Goal: Entertainment & Leisure: Browse casually

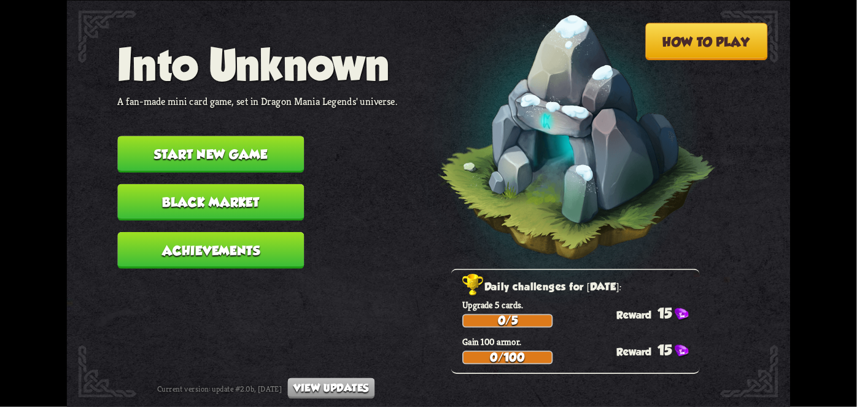
click at [163, 201] on button "Black Market" at bounding box center [211, 201] width 187 height 37
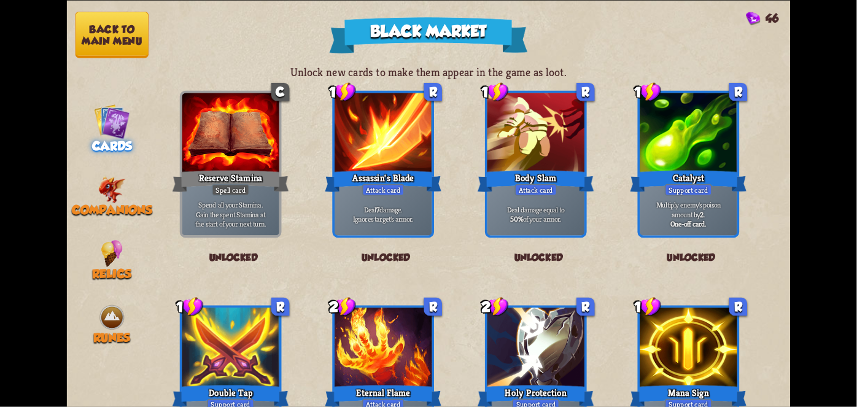
click at [96, 205] on span "Companions" at bounding box center [112, 210] width 80 height 14
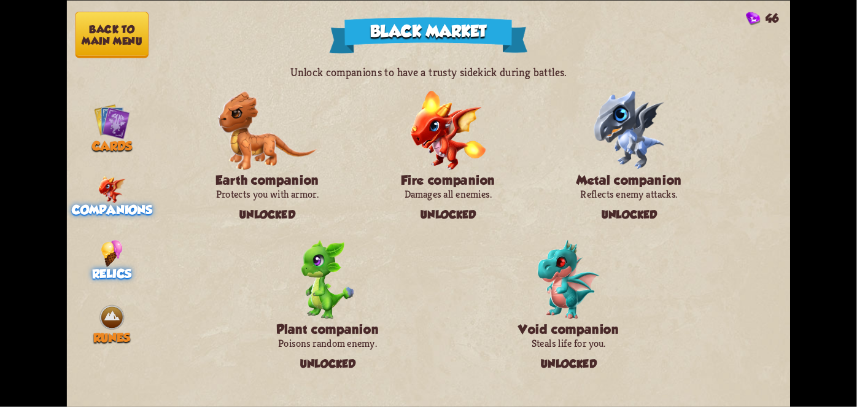
click at [101, 255] on img at bounding box center [111, 252] width 21 height 27
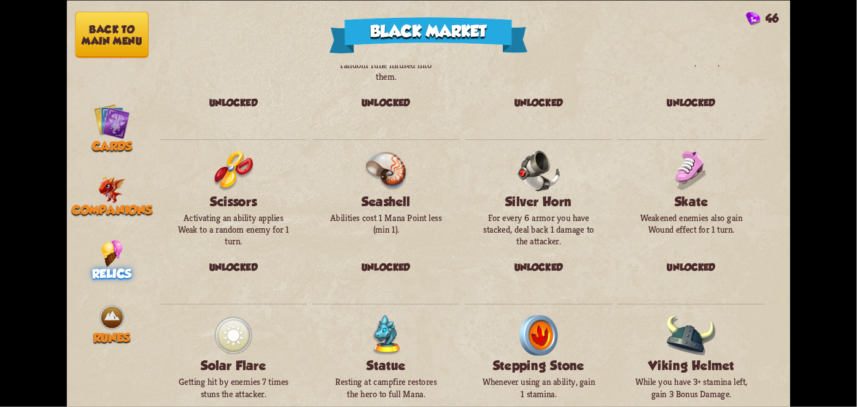
scroll to position [1413, 0]
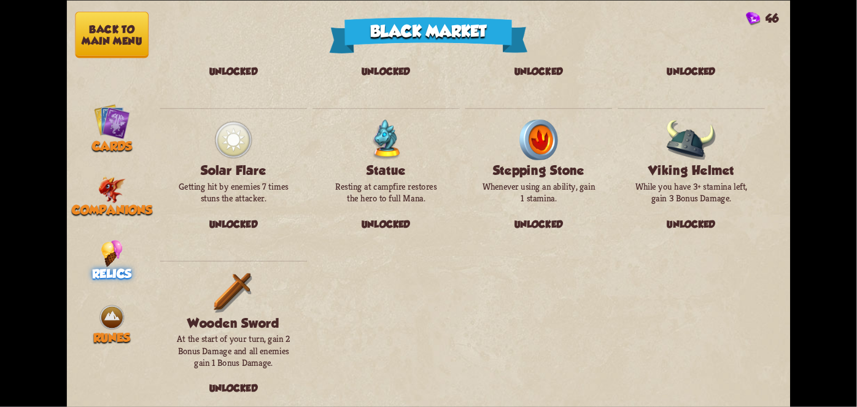
click at [94, 320] on div "Runes" at bounding box center [112, 323] width 90 height 41
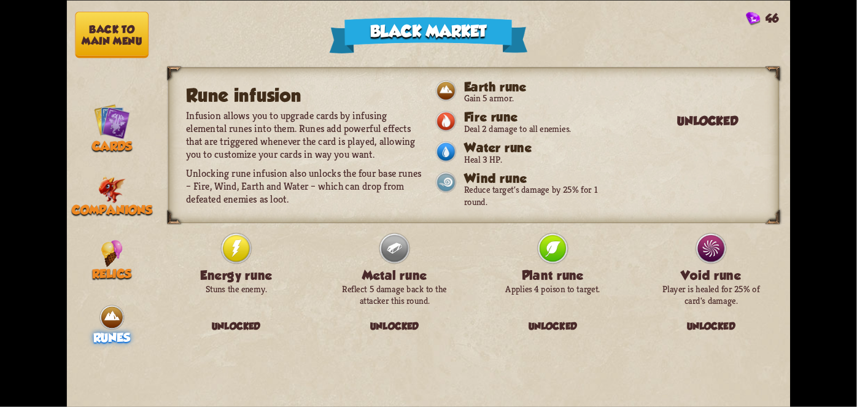
click at [116, 35] on button "Back to main menu" at bounding box center [112, 34] width 74 height 47
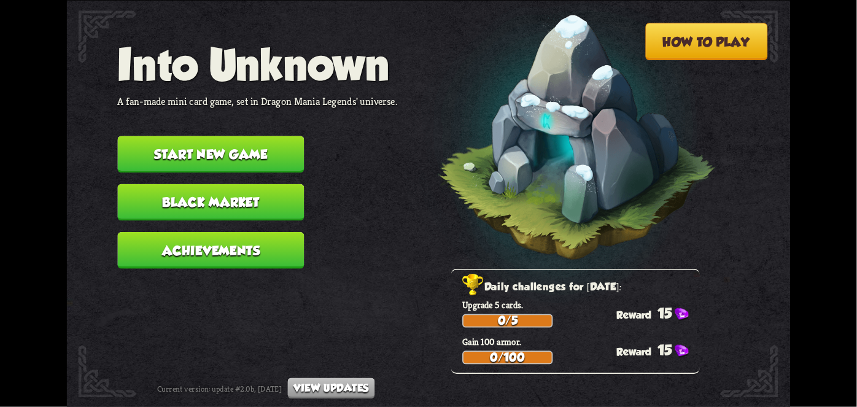
click at [166, 152] on button "Start new game" at bounding box center [211, 154] width 187 height 37
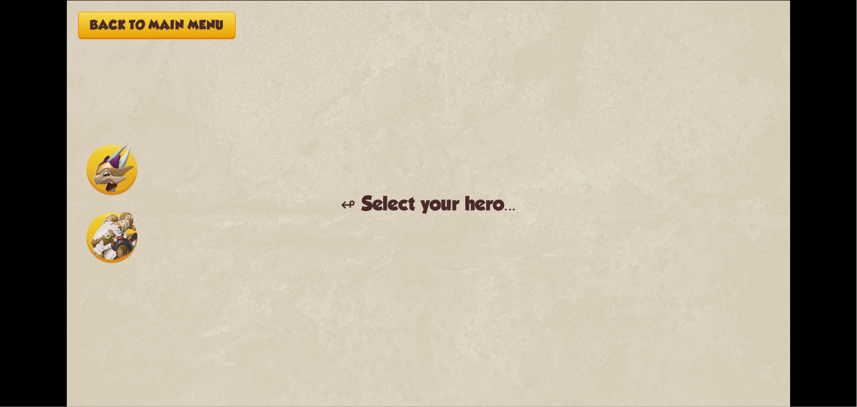
click at [106, 242] on img at bounding box center [112, 237] width 51 height 51
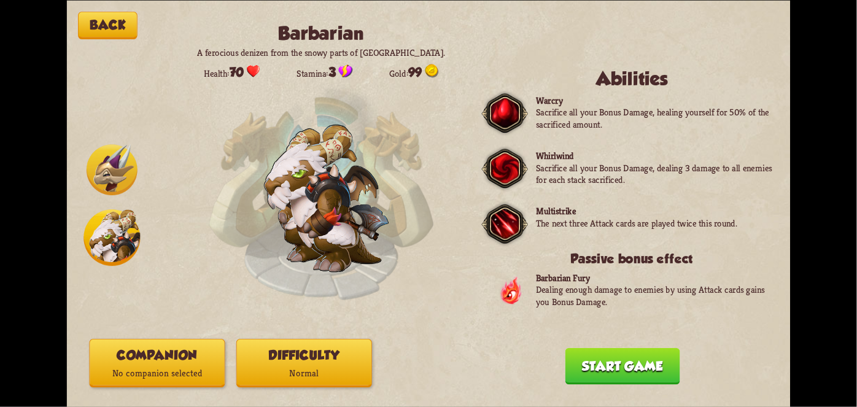
click at [195, 363] on button "Companion No companion selected" at bounding box center [158, 363] width 136 height 48
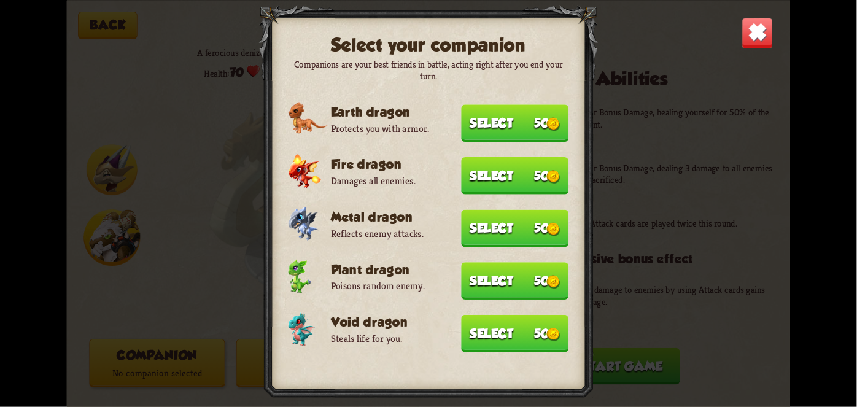
click at [543, 273] on button "Select 50" at bounding box center [514, 280] width 107 height 37
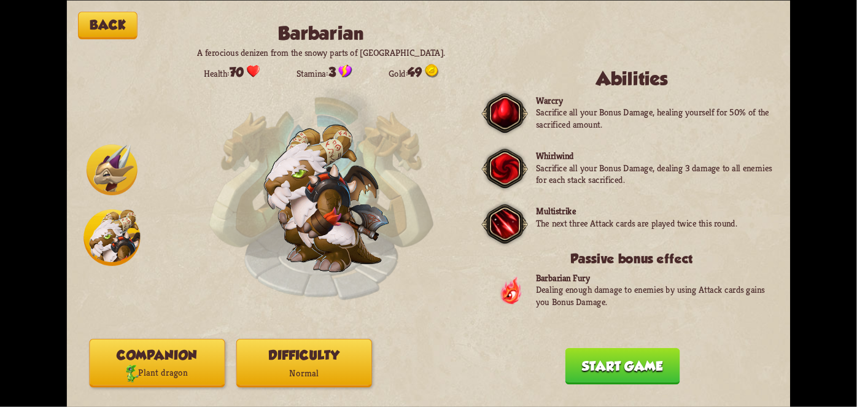
click at [634, 371] on button "Start game" at bounding box center [622, 365] width 115 height 37
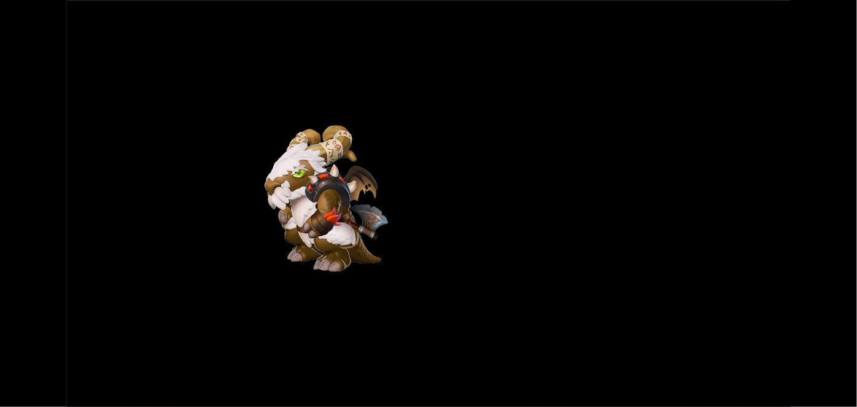
click at [472, 342] on div "Back Barbarian A ferocious denizen from the snowy parts of [GEOGRAPHIC_DATA]. H…" at bounding box center [428, 203] width 723 height 407
click at [453, 331] on div "Back Barbarian A ferocious denizen from the snowy parts of [GEOGRAPHIC_DATA]. H…" at bounding box center [428, 203] width 723 height 407
click at [442, 326] on div "Back Barbarian A ferocious denizen from the snowy parts of [GEOGRAPHIC_DATA]. H…" at bounding box center [428, 203] width 723 height 407
click at [368, 350] on div "Back Barbarian A ferocious denizen from the snowy parts of [GEOGRAPHIC_DATA]. H…" at bounding box center [428, 203] width 723 height 407
click at [378, 363] on div "Back Barbarian A ferocious denizen from the snowy parts of [GEOGRAPHIC_DATA]. H…" at bounding box center [428, 203] width 723 height 407
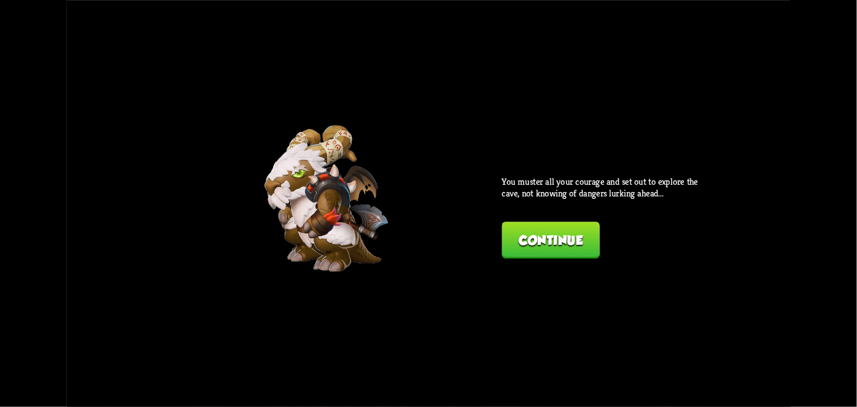
click at [391, 356] on div "Back Barbarian A ferocious denizen from the snowy parts of [GEOGRAPHIC_DATA]. H…" at bounding box center [428, 203] width 723 height 407
click at [403, 350] on div "Back Barbarian A ferocious denizen from the snowy parts of [GEOGRAPHIC_DATA]. H…" at bounding box center [428, 203] width 723 height 407
click at [450, 342] on div "Back Barbarian A ferocious denizen from the snowy parts of [GEOGRAPHIC_DATA]. H…" at bounding box center [428, 203] width 723 height 407
click at [461, 326] on div "Back Barbarian A ferocious denizen from the snowy parts of [GEOGRAPHIC_DATA]. H…" at bounding box center [428, 203] width 723 height 407
click at [560, 253] on button "Continue" at bounding box center [551, 240] width 98 height 37
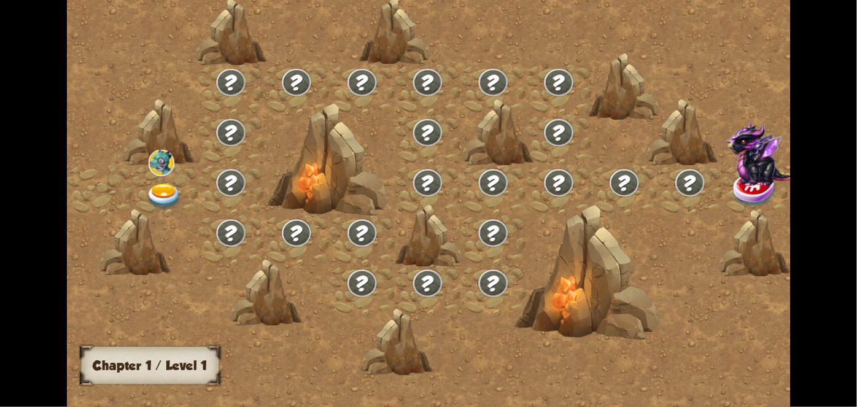
click at [579, 252] on div at bounding box center [514, 210] width 895 height 422
click at [487, 317] on div at bounding box center [514, 210] width 895 height 422
click at [479, 327] on div at bounding box center [514, 210] width 895 height 422
click at [485, 335] on div at bounding box center [514, 210] width 895 height 422
click at [491, 336] on div at bounding box center [514, 210] width 895 height 422
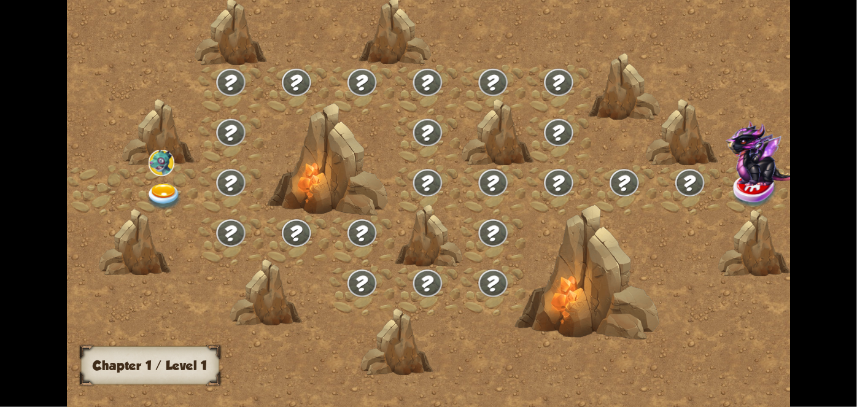
click at [496, 342] on div at bounding box center [514, 210] width 895 height 422
click at [501, 344] on div at bounding box center [514, 210] width 895 height 422
click at [174, 188] on img at bounding box center [164, 196] width 36 height 26
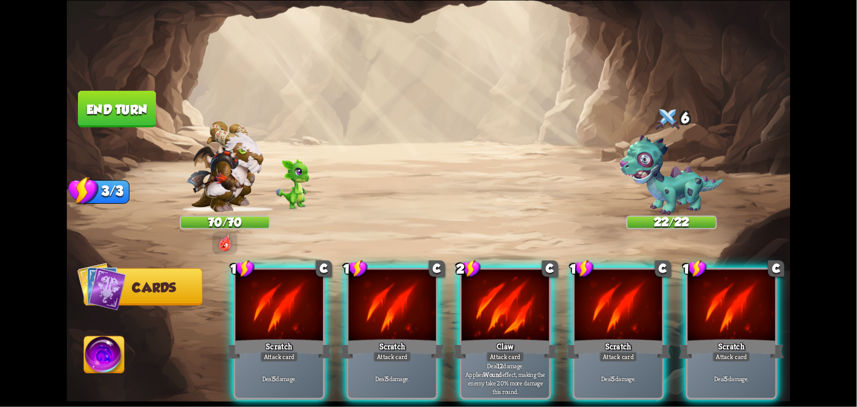
click at [501, 337] on div "Claw" at bounding box center [505, 348] width 105 height 23
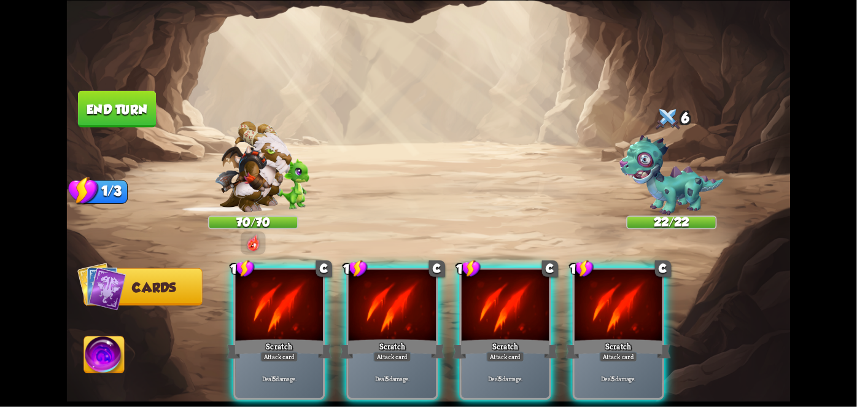
click at [497, 337] on div "Scratch" at bounding box center [505, 348] width 105 height 23
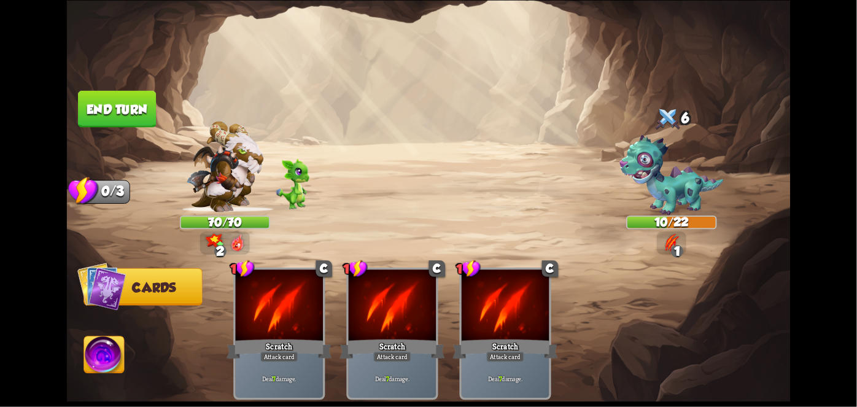
click at [101, 108] on button "End turn" at bounding box center [117, 108] width 78 height 37
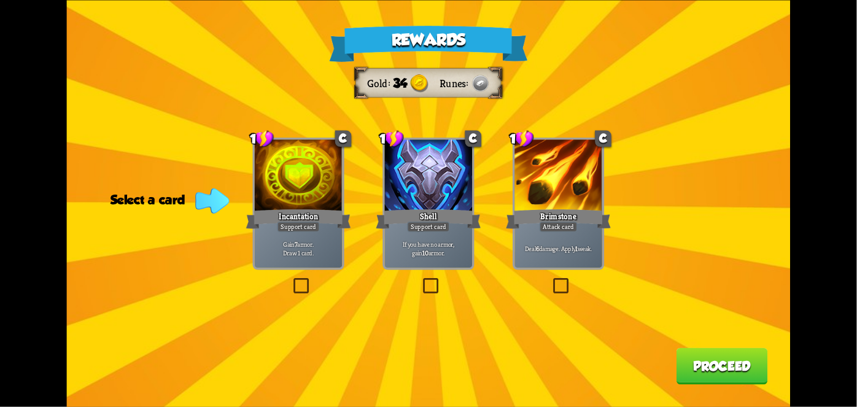
click at [426, 268] on div "1 C Shell Support card If you have no armor, gain 10 armor." at bounding box center [427, 203] width 91 height 132
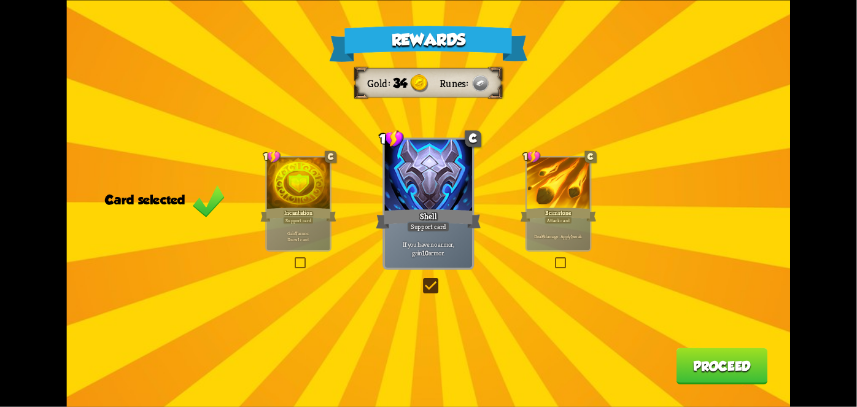
click at [703, 371] on button "Proceed" at bounding box center [721, 365] width 91 height 37
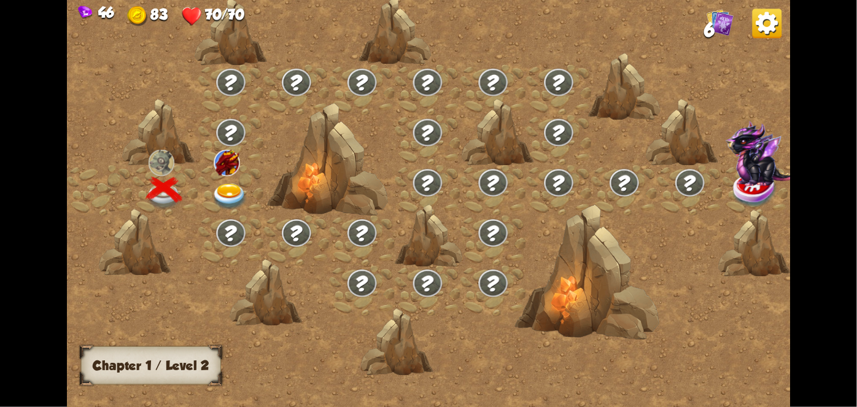
click at [235, 174] on div at bounding box center [231, 189] width 66 height 50
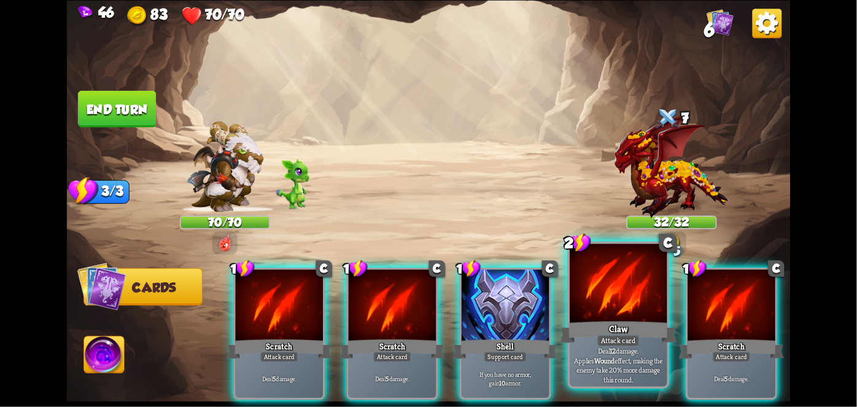
click at [590, 307] on div at bounding box center [617, 285] width 97 height 82
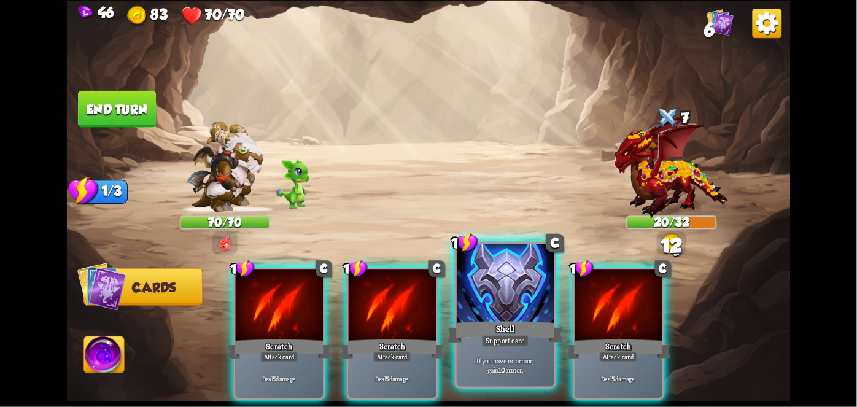
click at [508, 320] on div "Shell" at bounding box center [505, 331] width 117 height 26
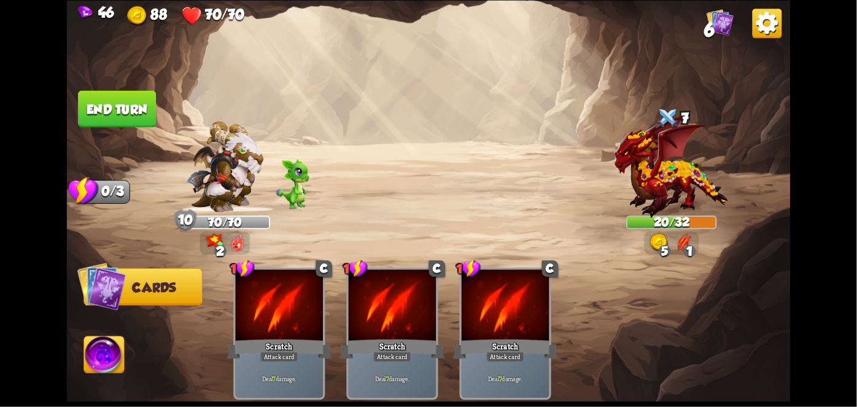
click at [128, 125] on button "End turn" at bounding box center [117, 108] width 78 height 37
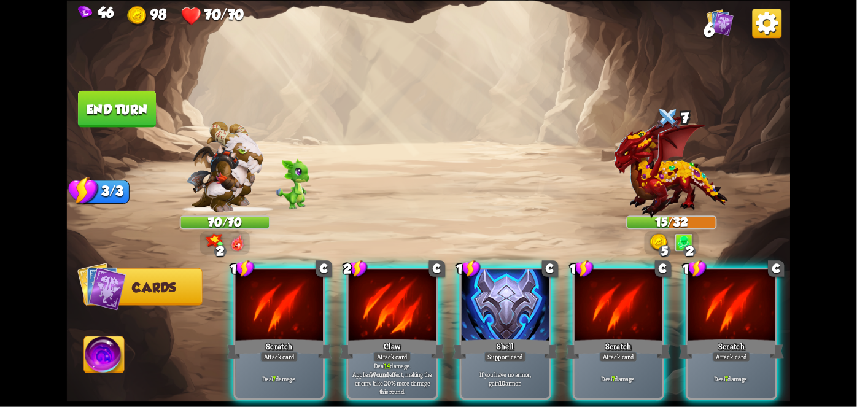
click at [366, 363] on p "Deal 14 damage. Applies Wound effect, making the enemy take 20% more damage thi…" at bounding box center [391, 378] width 83 height 34
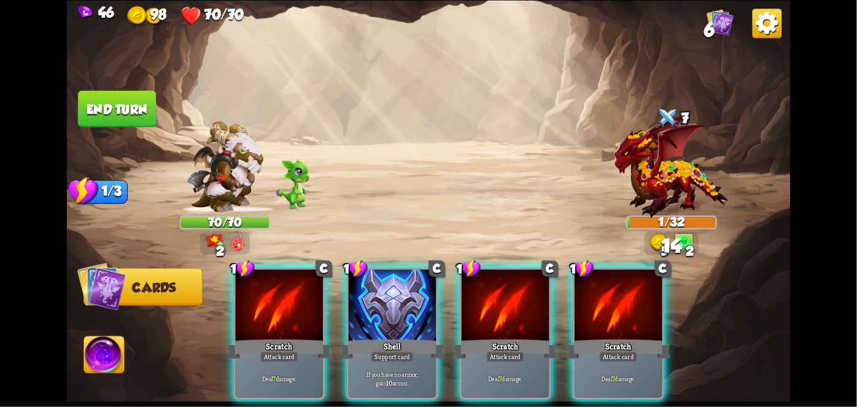
click at [391, 370] on p "If you have no armor, gain 10 armor." at bounding box center [391, 378] width 83 height 17
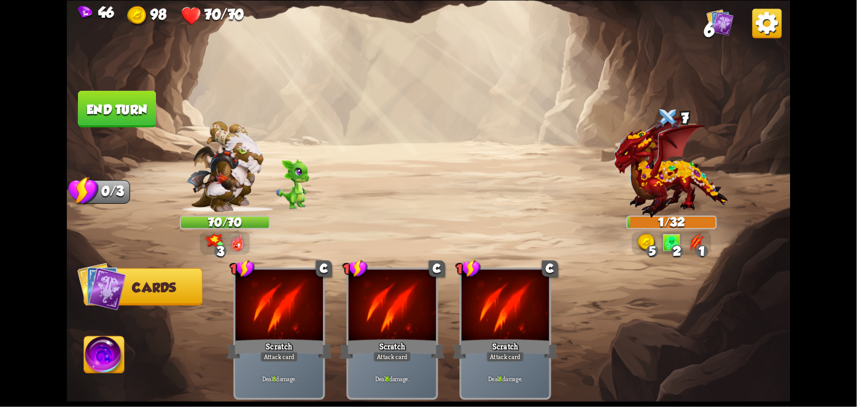
click at [129, 116] on button "End turn" at bounding box center [117, 108] width 78 height 37
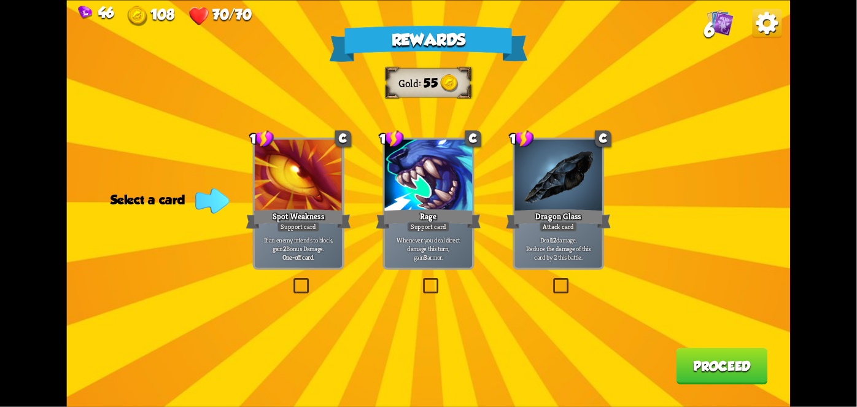
click at [540, 247] on p "Deal 12 damage. Reduce the damage of this card by 2 this battle." at bounding box center [558, 249] width 83 height 26
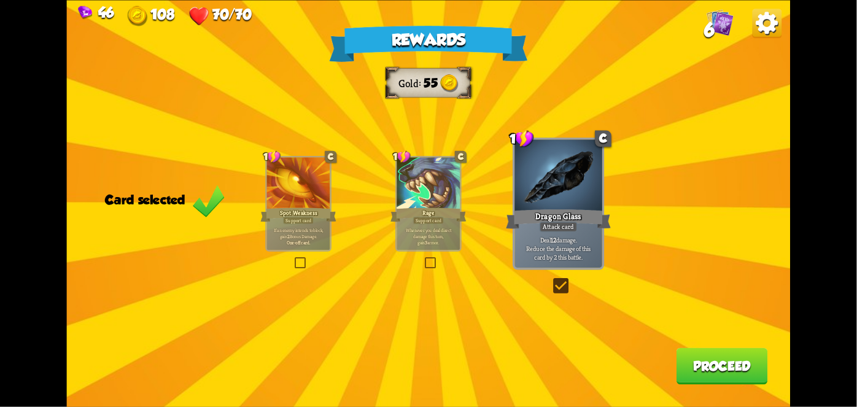
click at [731, 364] on button "Proceed" at bounding box center [721, 365] width 91 height 37
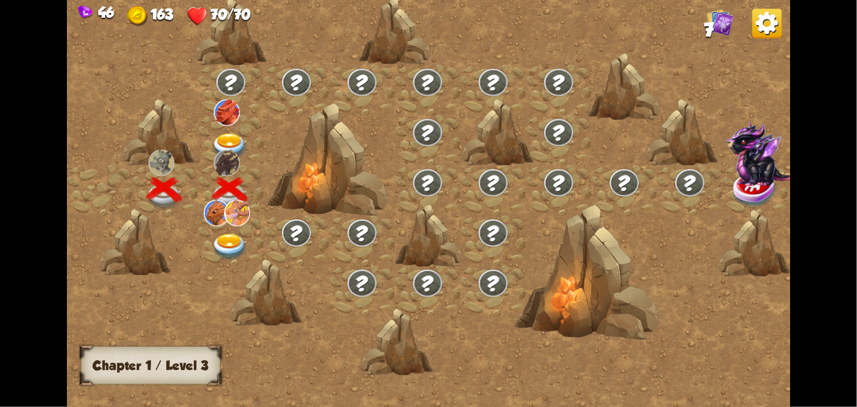
click at [221, 121] on img at bounding box center [227, 112] width 26 height 26
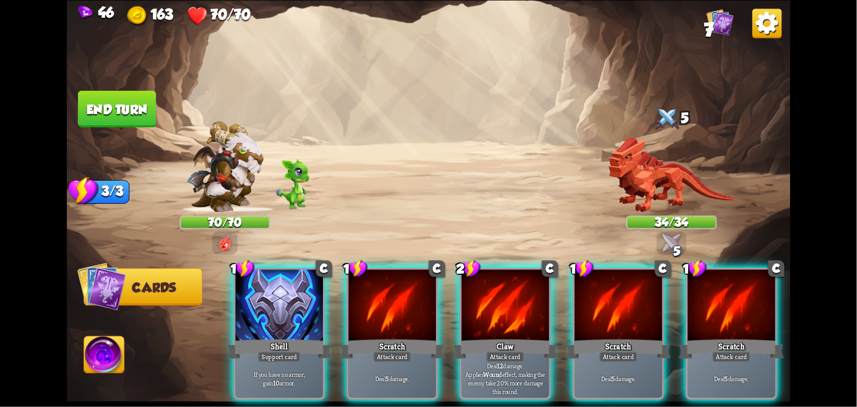
click at [484, 360] on div "Deal 12 damage. Applies Wound effect, making the enemy take 20% more damage thi…" at bounding box center [505, 379] width 88 height 38
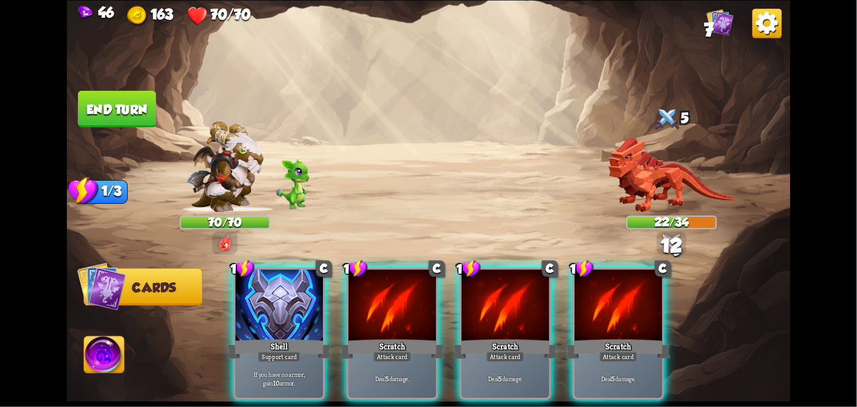
click at [274, 351] on div "Support card" at bounding box center [279, 356] width 43 height 10
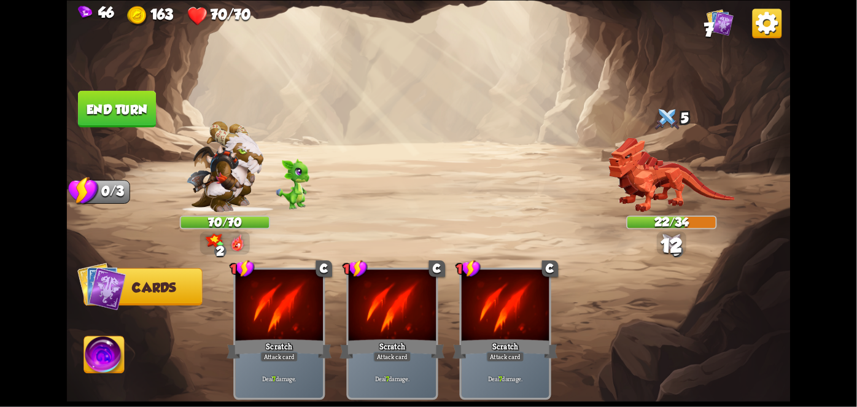
click at [128, 96] on button "End turn" at bounding box center [117, 108] width 78 height 37
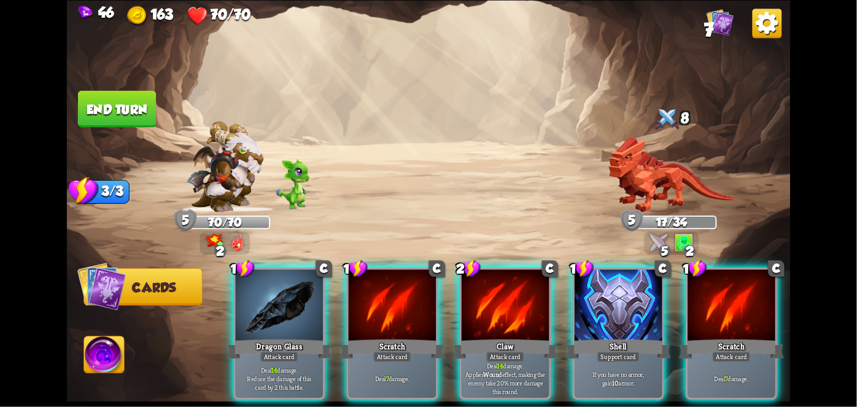
click at [496, 337] on div "Claw" at bounding box center [505, 348] width 105 height 23
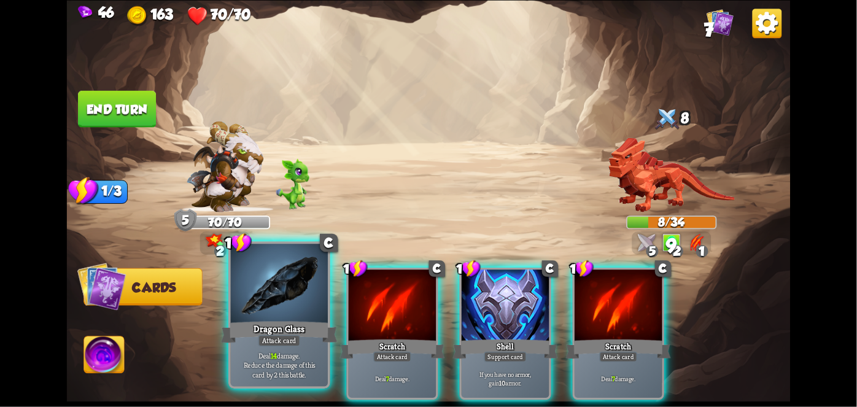
click at [293, 351] on p "Deal 14 damage. Reduce the damage of this card by 2 this battle." at bounding box center [279, 364] width 92 height 29
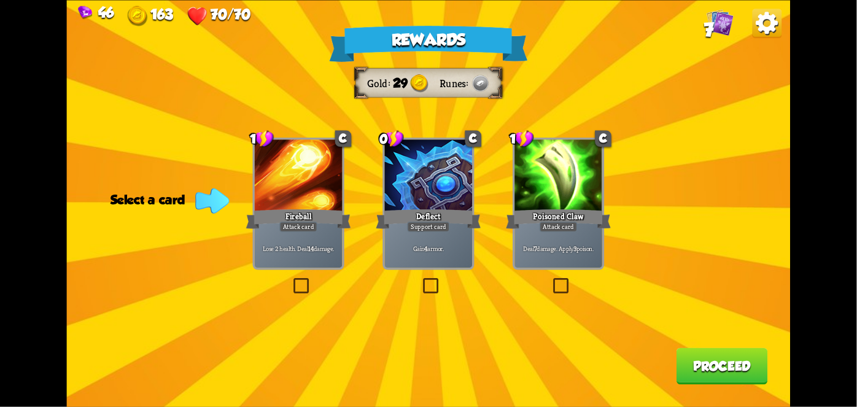
click at [546, 269] on div "Rewards Gold 29 Runes Select a card 1 C Fireball Attack card Lose 2 health. Dea…" at bounding box center [428, 203] width 723 height 407
click at [559, 268] on div "1 C Poisoned Claw Attack card Deal 7 damage. Apply 3 poison." at bounding box center [557, 203] width 91 height 132
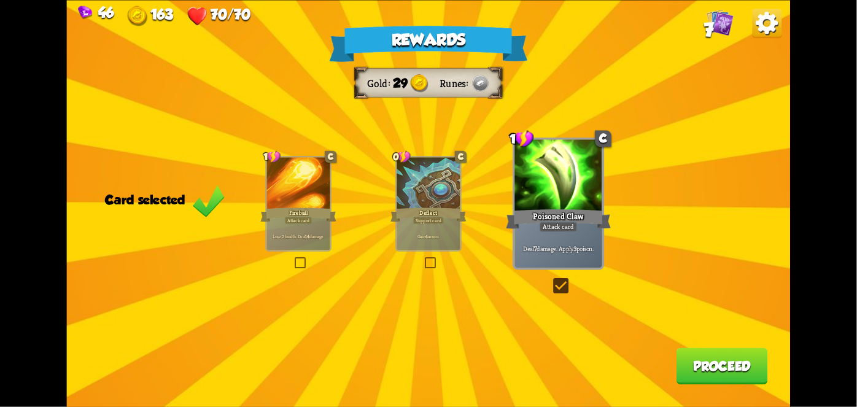
click at [703, 356] on button "Proceed" at bounding box center [721, 365] width 91 height 37
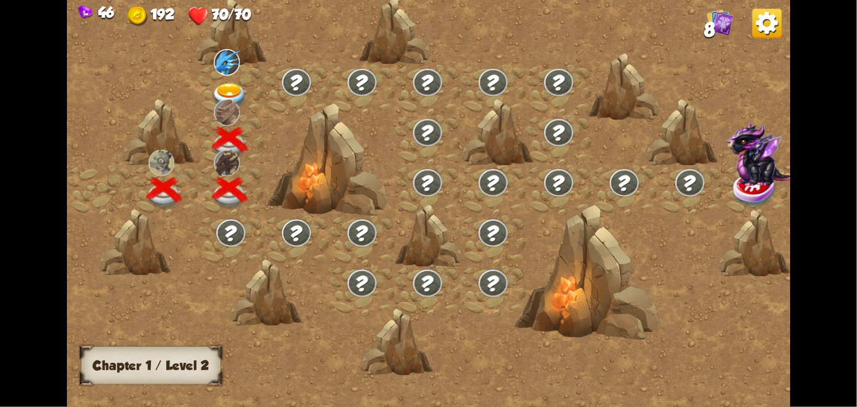
click at [228, 67] on img at bounding box center [227, 61] width 26 height 26
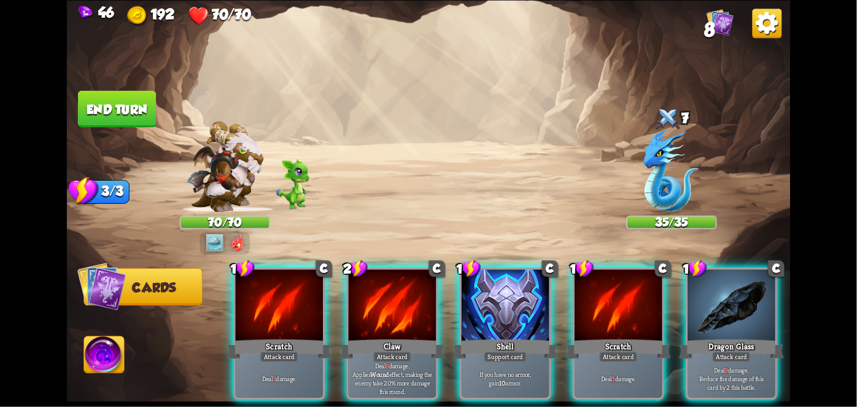
click at [390, 361] on p "Deal 9 damage. Applies Wound effect, making the enemy take 20% more damage this…" at bounding box center [391, 378] width 83 height 34
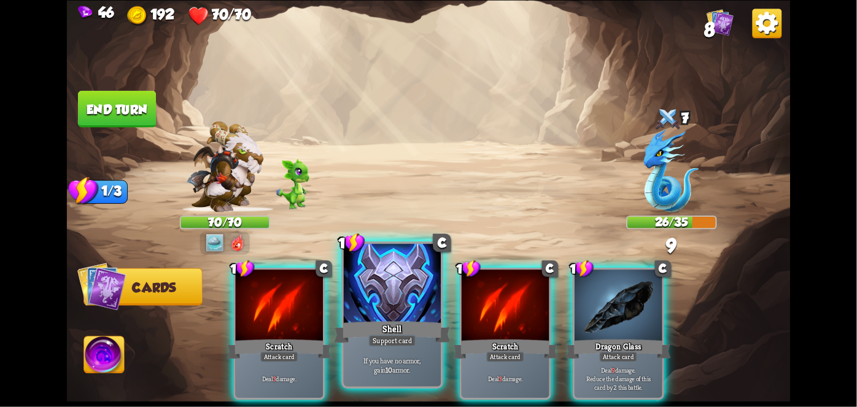
click at [388, 356] on p "If you have no armor, gain 10 armor." at bounding box center [392, 364] width 92 height 19
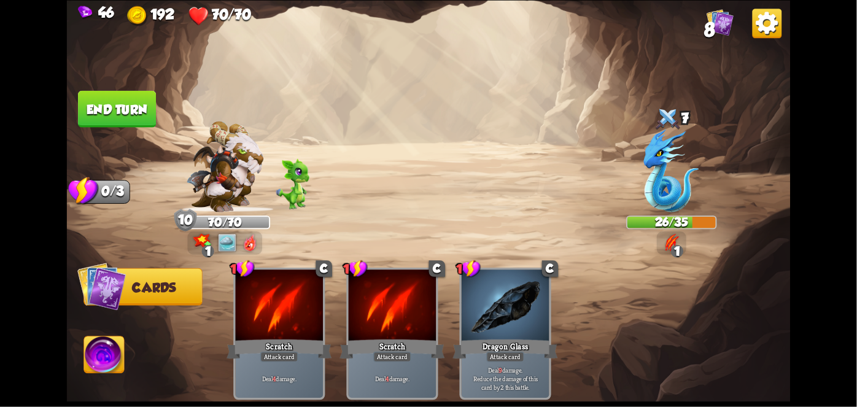
click at [128, 93] on button "End turn" at bounding box center [117, 108] width 78 height 37
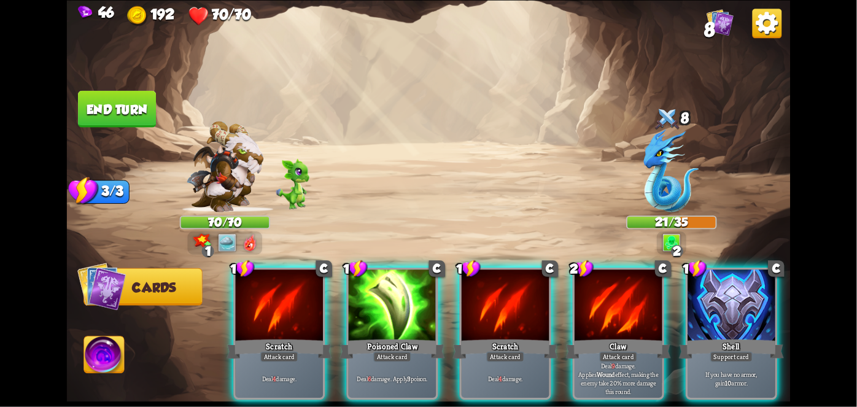
click at [620, 372] on p "Deal 9 damage. Applies Wound effect, making the enemy take 20% more damage this…" at bounding box center [618, 378] width 83 height 34
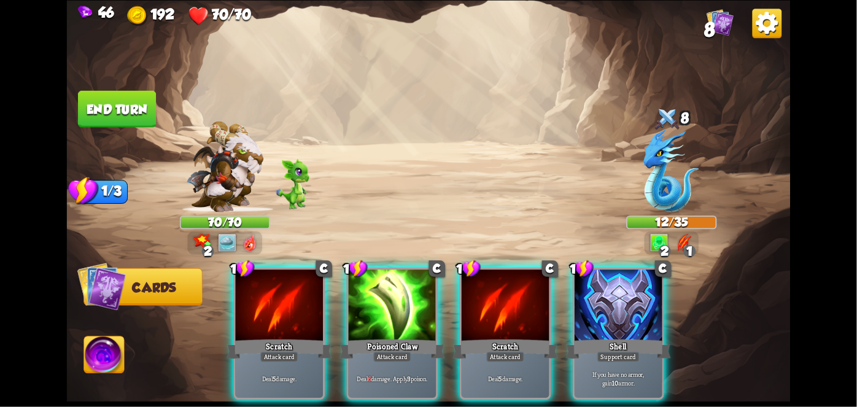
click at [620, 360] on div "If you have no armor, gain 10 armor." at bounding box center [618, 379] width 88 height 38
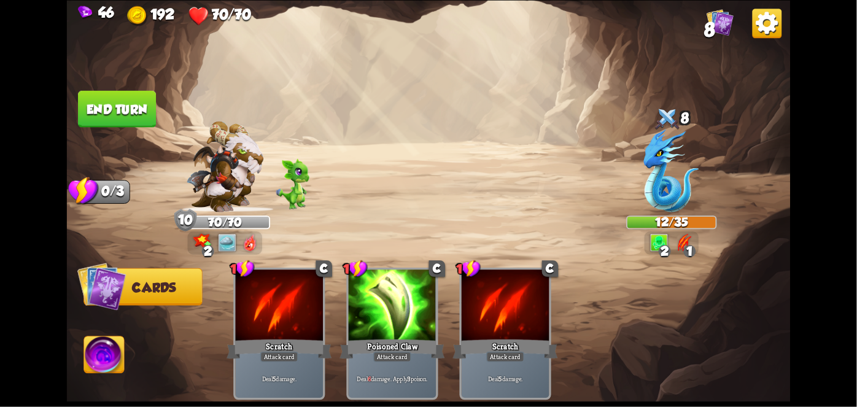
click at [145, 98] on button "End turn" at bounding box center [117, 108] width 78 height 37
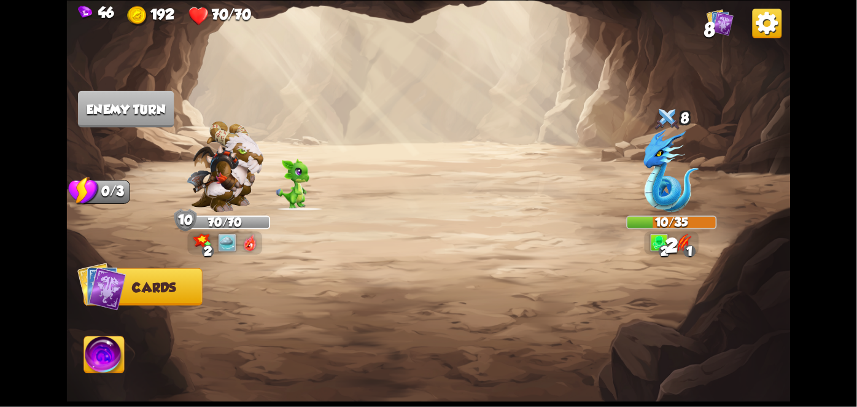
click at [114, 351] on img at bounding box center [104, 356] width 40 height 40
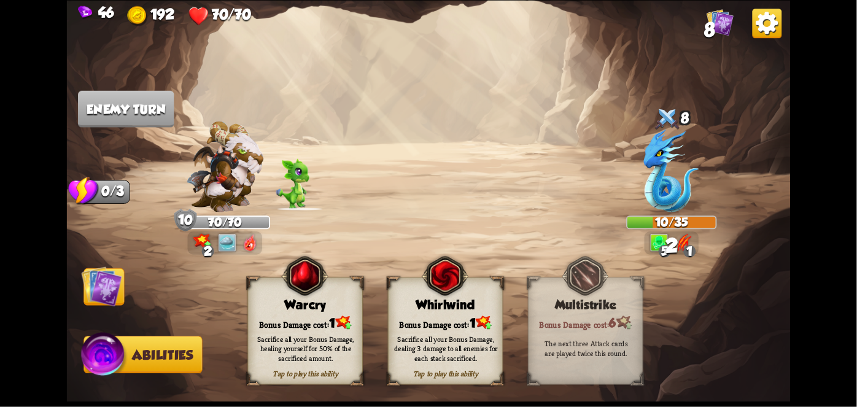
click at [479, 334] on div "Sacrifice all your Bonus Damage, dealing 3 damage to all enemies for each stack…" at bounding box center [446, 348] width 104 height 29
click at [453, 335] on div "Sacrifice all your Bonus Damage, dealing 3 damage to all enemies for each stack…" at bounding box center [446, 348] width 104 height 29
click at [445, 336] on div "Sacrifice all your Bonus Damage, dealing 3 damage to all enemies for each stack…" at bounding box center [446, 348] width 104 height 29
click at [432, 339] on div "Sacrifice all your Bonus Damage, dealing 3 damage to all enemies for each stack…" at bounding box center [446, 348] width 104 height 29
click at [436, 339] on div "Sacrifice all your Bonus Damage, dealing 3 damage to all enemies for each stack…" at bounding box center [446, 348] width 104 height 29
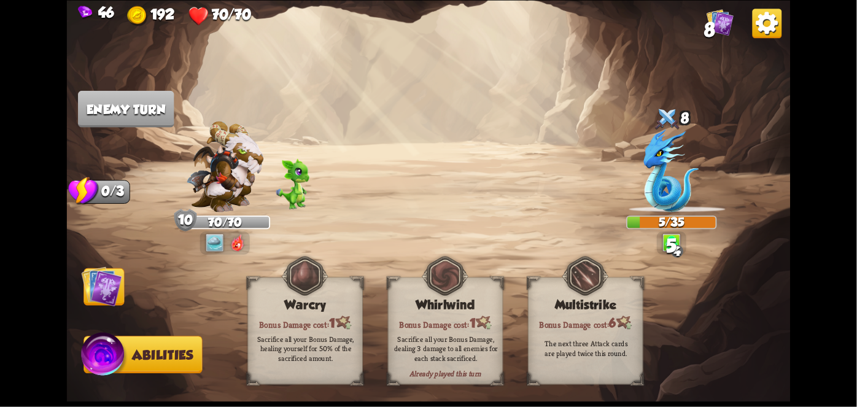
click at [438, 337] on div "Sacrifice all your Bonus Damage, dealing 3 damage to all enemies for each stack…" at bounding box center [446, 348] width 104 height 29
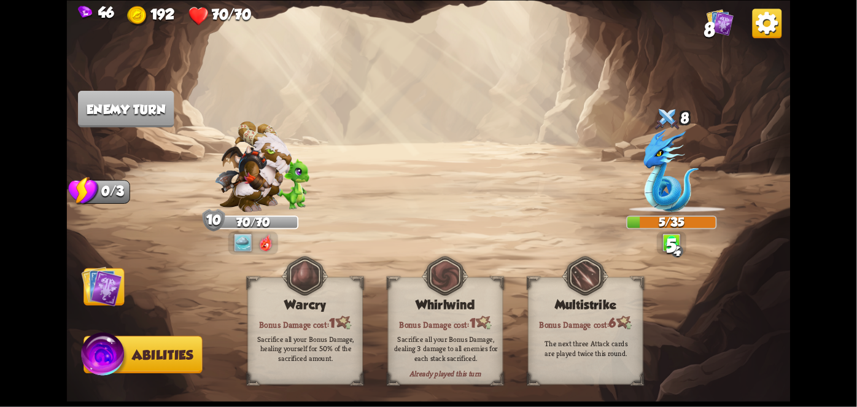
click at [444, 335] on div "Sacrifice all your Bonus Damage, dealing 3 damage to all enemies for each stack…" at bounding box center [446, 348] width 104 height 29
click at [437, 337] on div "Sacrifice all your Bonus Damage, dealing 3 damage to all enemies for each stack…" at bounding box center [446, 348] width 104 height 29
click at [425, 299] on img at bounding box center [445, 275] width 47 height 47
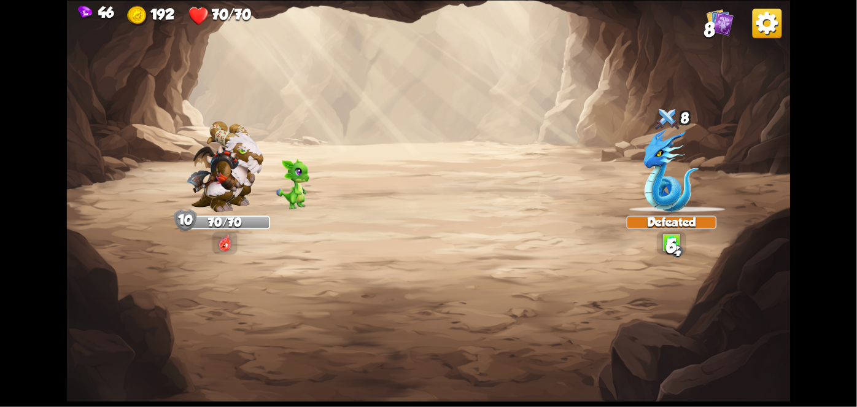
click at [425, 342] on img at bounding box center [428, 203] width 723 height 407
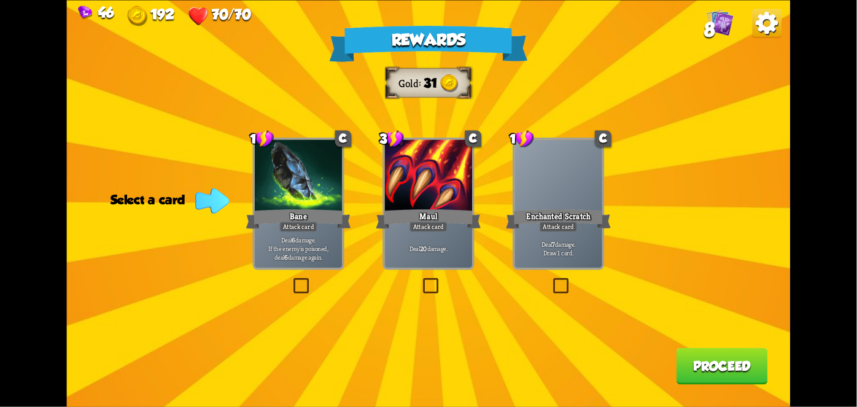
click at [314, 266] on div "Deal 6 damage. If the enemy is poisoned, deal 6 damage again." at bounding box center [299, 248] width 88 height 38
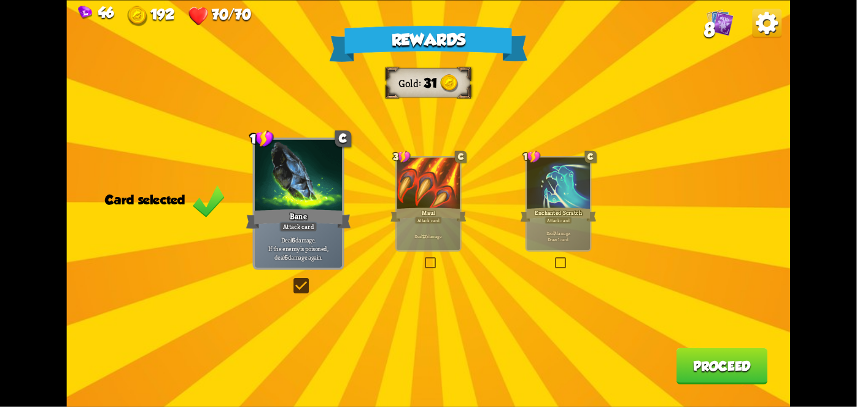
click at [739, 366] on button "Proceed" at bounding box center [721, 365] width 91 height 37
